Goal: Navigation & Orientation: Go to known website

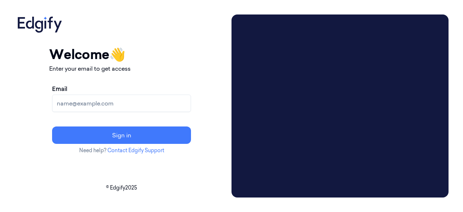
drag, startPoint x: 254, startPoint y: 59, endPoint x: 252, endPoint y: 54, distance: 5.6
drag, startPoint x: 252, startPoint y: 54, endPoint x: 251, endPoint y: 44, distance: 10.3
